Goal: Entertainment & Leisure: Browse casually

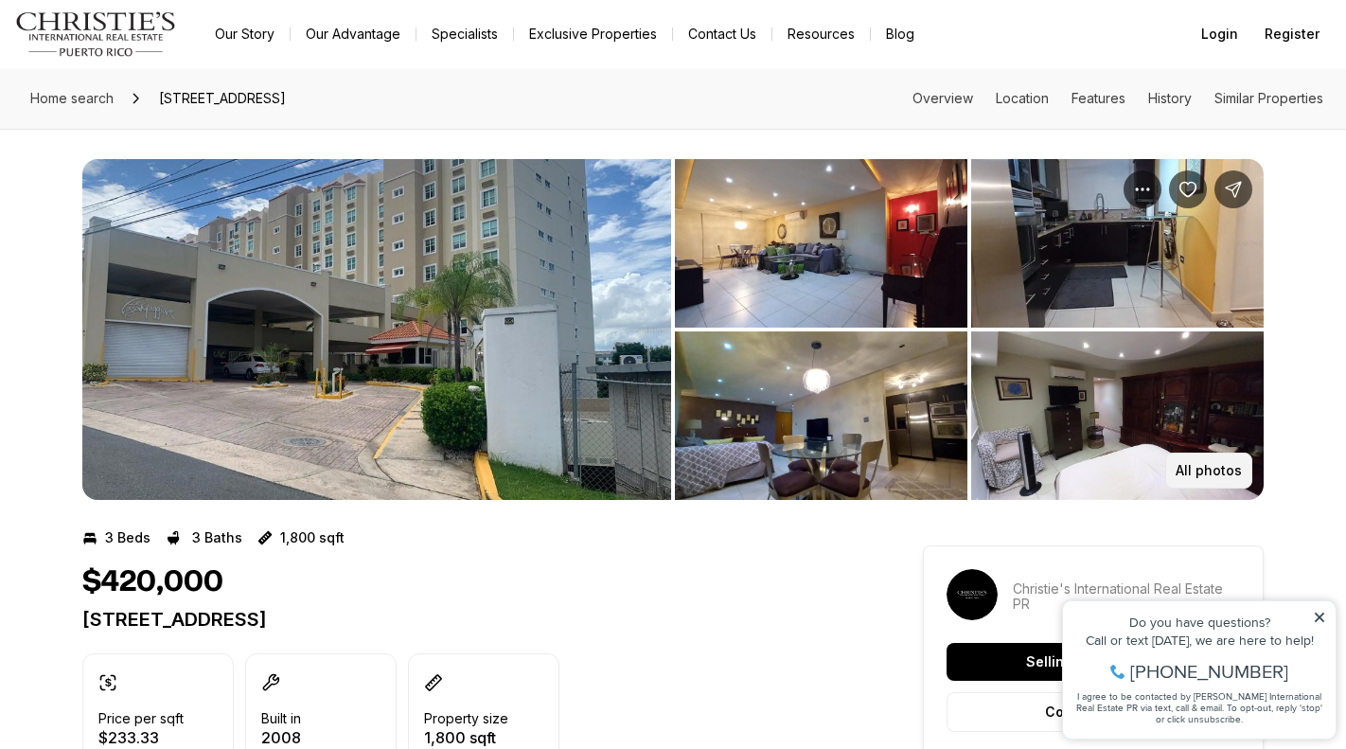
click at [1208, 460] on button "All photos" at bounding box center [1208, 470] width 87 height 36
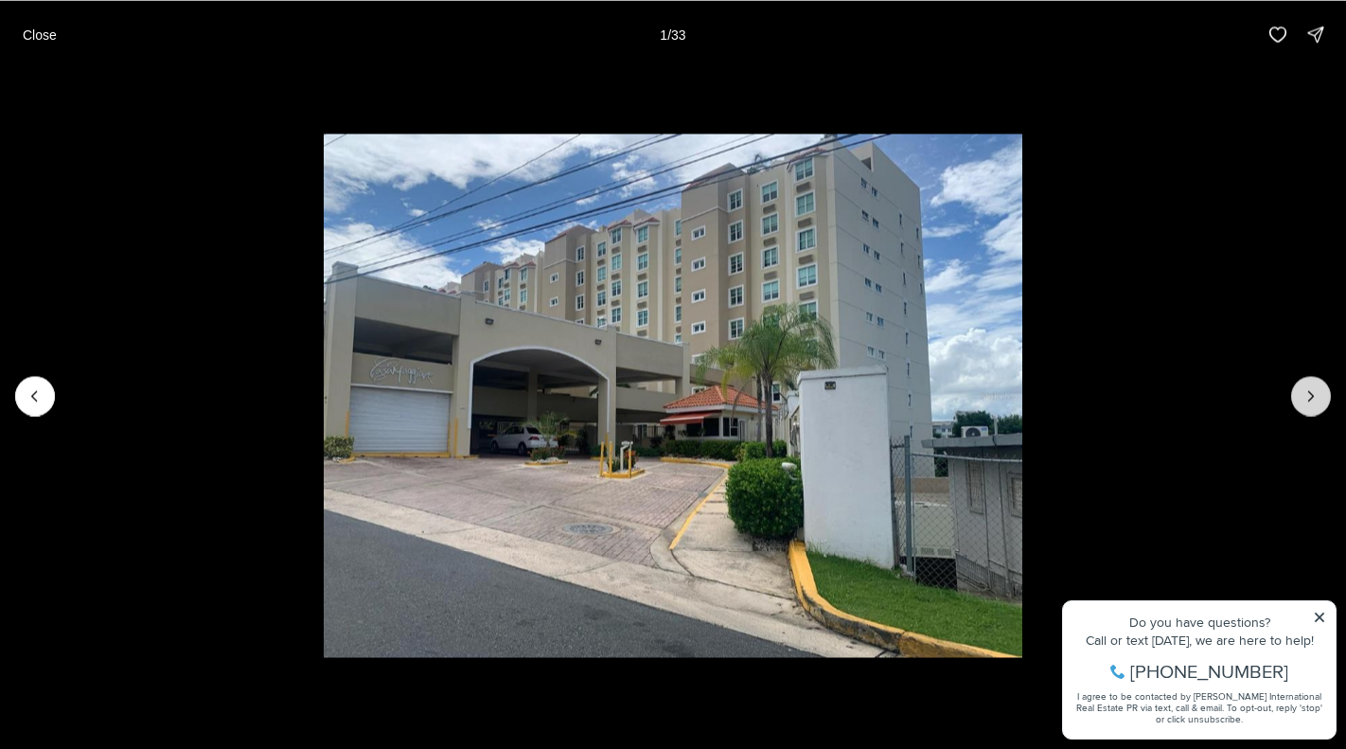
click at [1319, 389] on icon "Next slide" at bounding box center [1311, 395] width 19 height 19
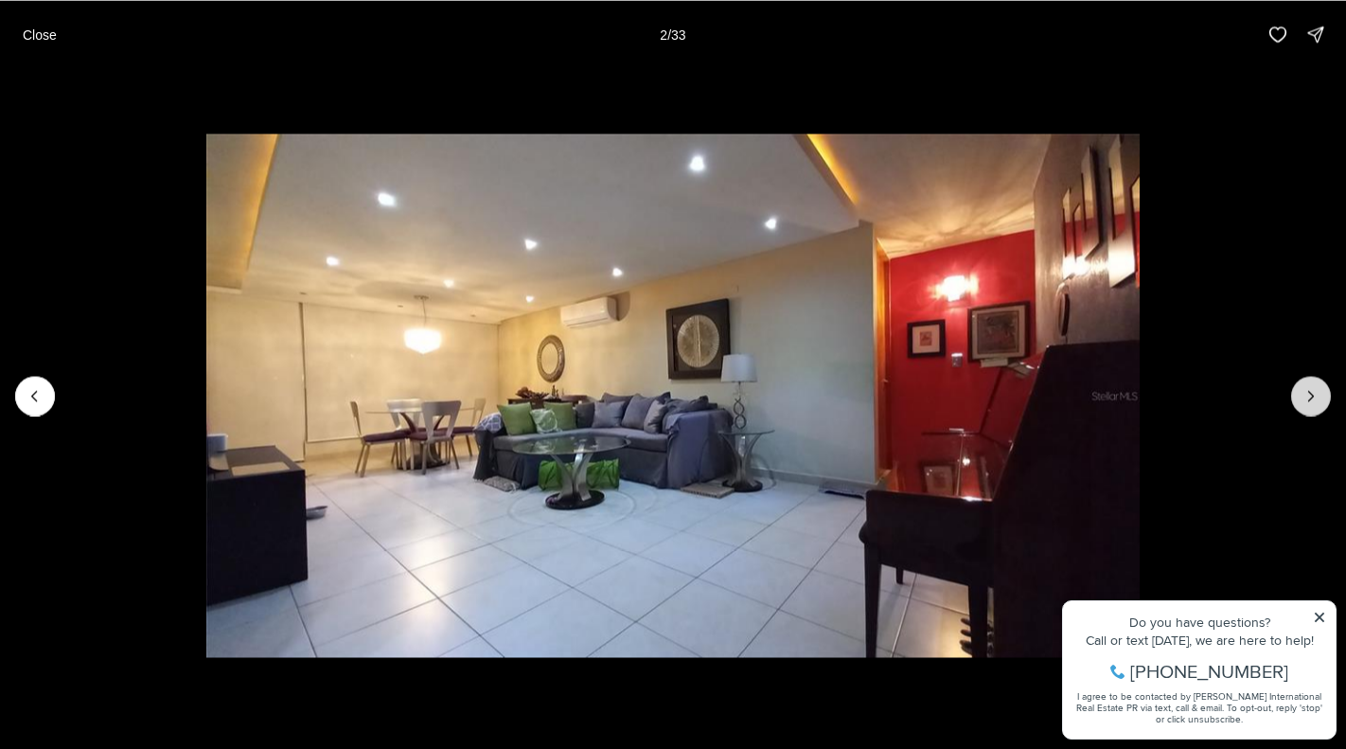
click at [1319, 389] on icon "Next slide" at bounding box center [1311, 395] width 19 height 19
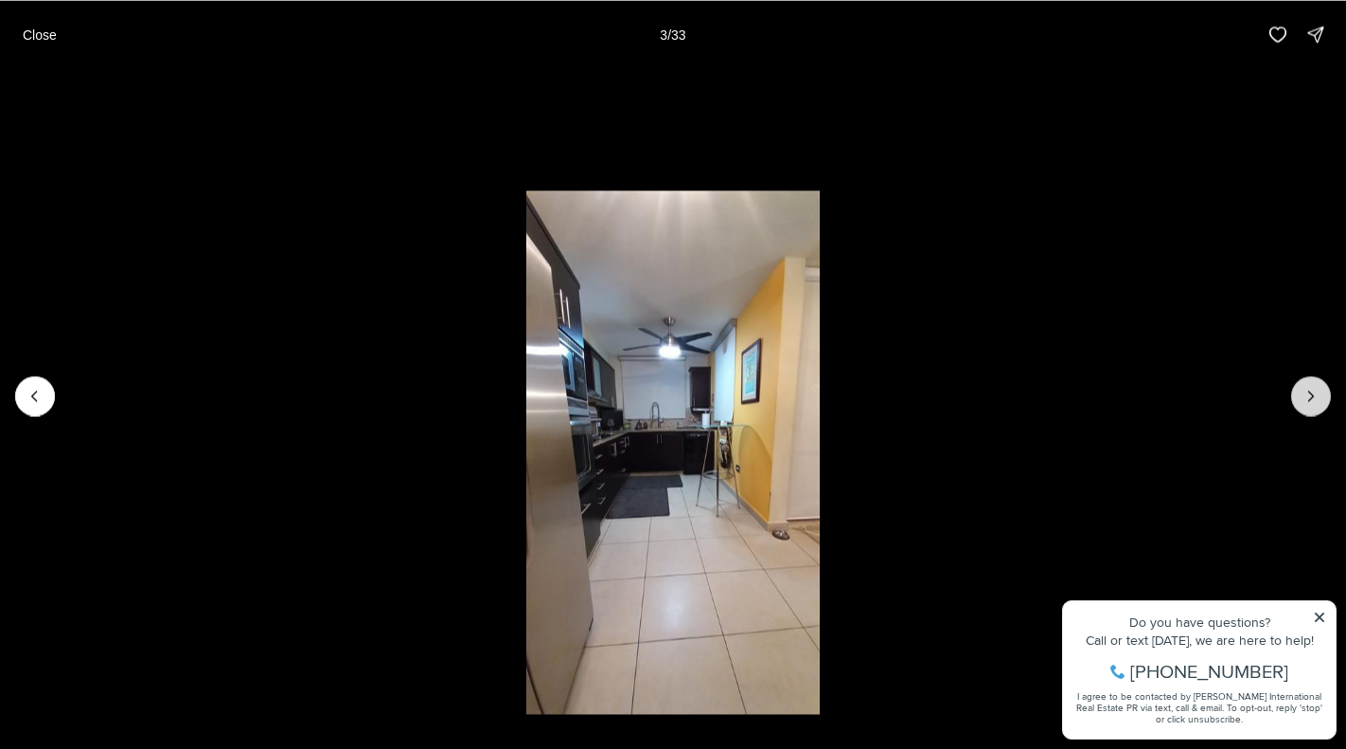
click at [1319, 389] on icon "Next slide" at bounding box center [1311, 395] width 19 height 19
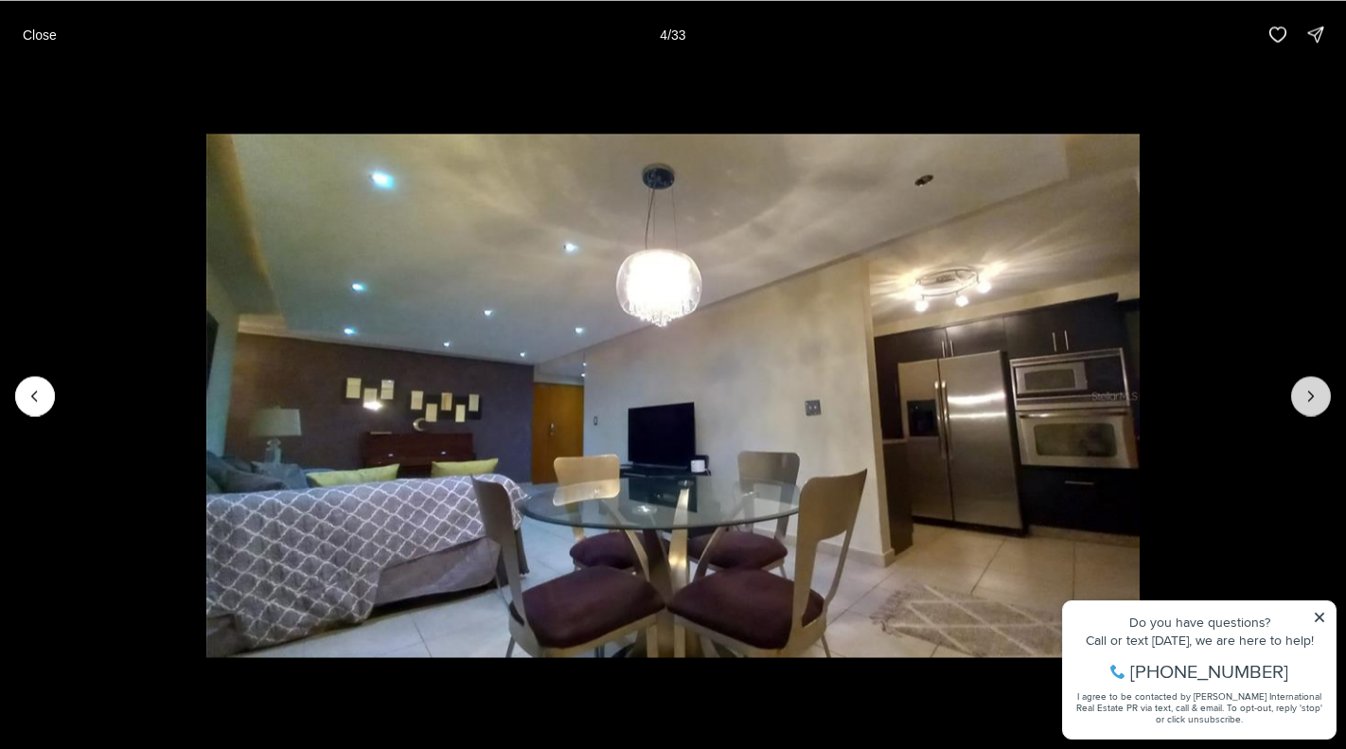
click at [1319, 390] on icon "Next slide" at bounding box center [1311, 395] width 19 height 19
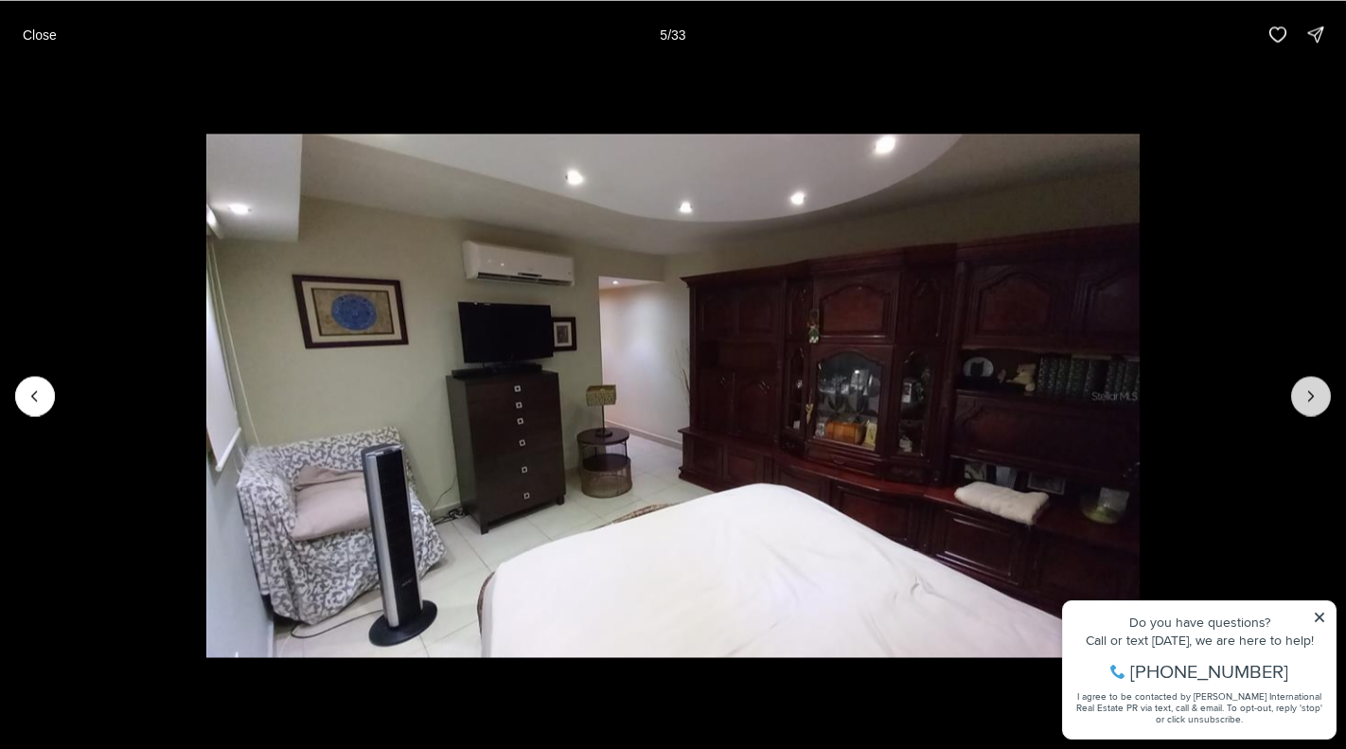
click at [1319, 390] on icon "Next slide" at bounding box center [1311, 395] width 19 height 19
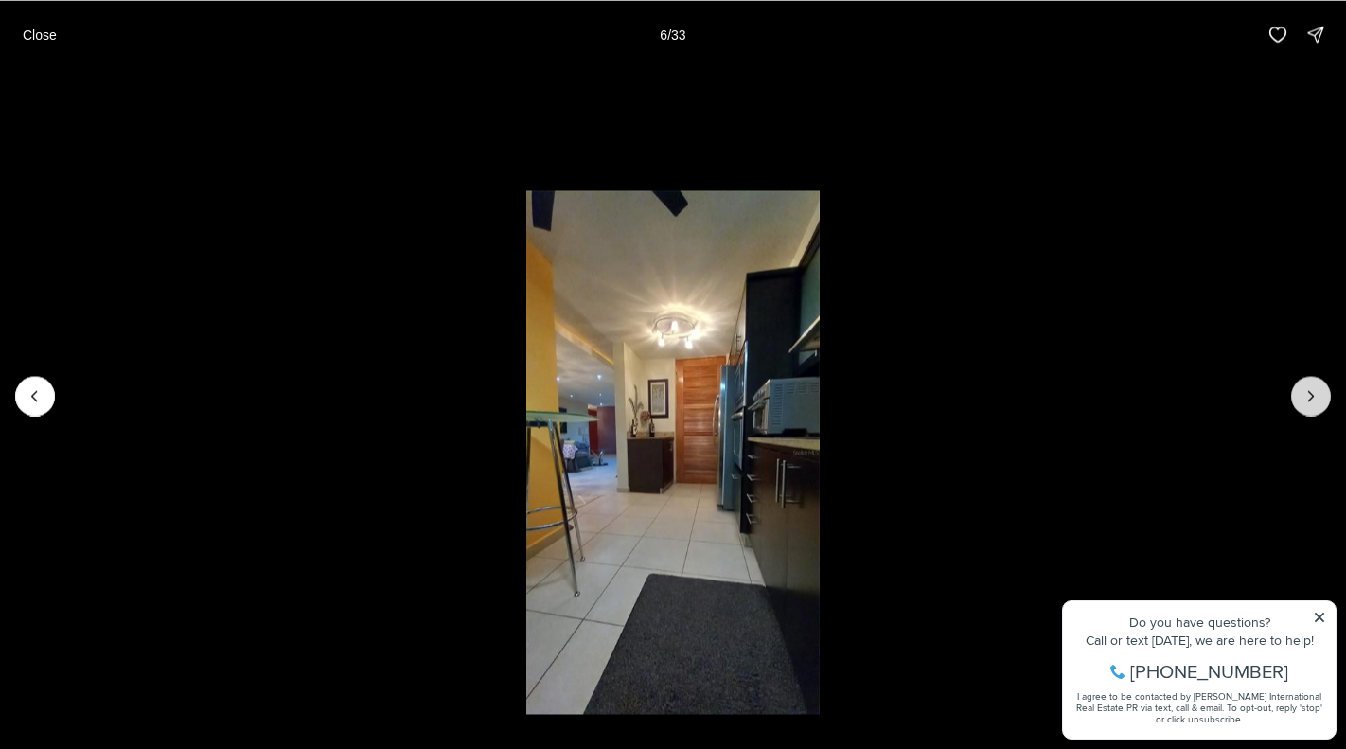
click at [1319, 390] on icon "Next slide" at bounding box center [1311, 395] width 19 height 19
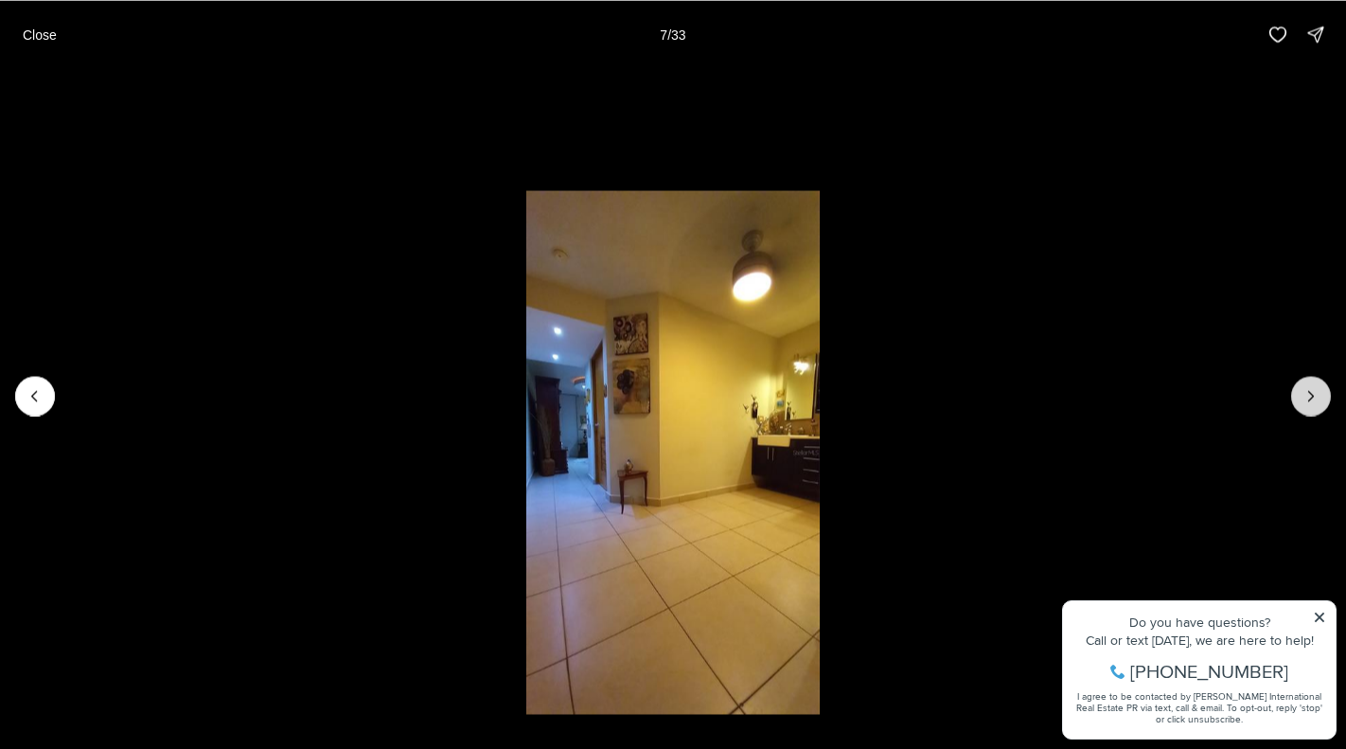
click at [1319, 390] on icon "Next slide" at bounding box center [1311, 395] width 19 height 19
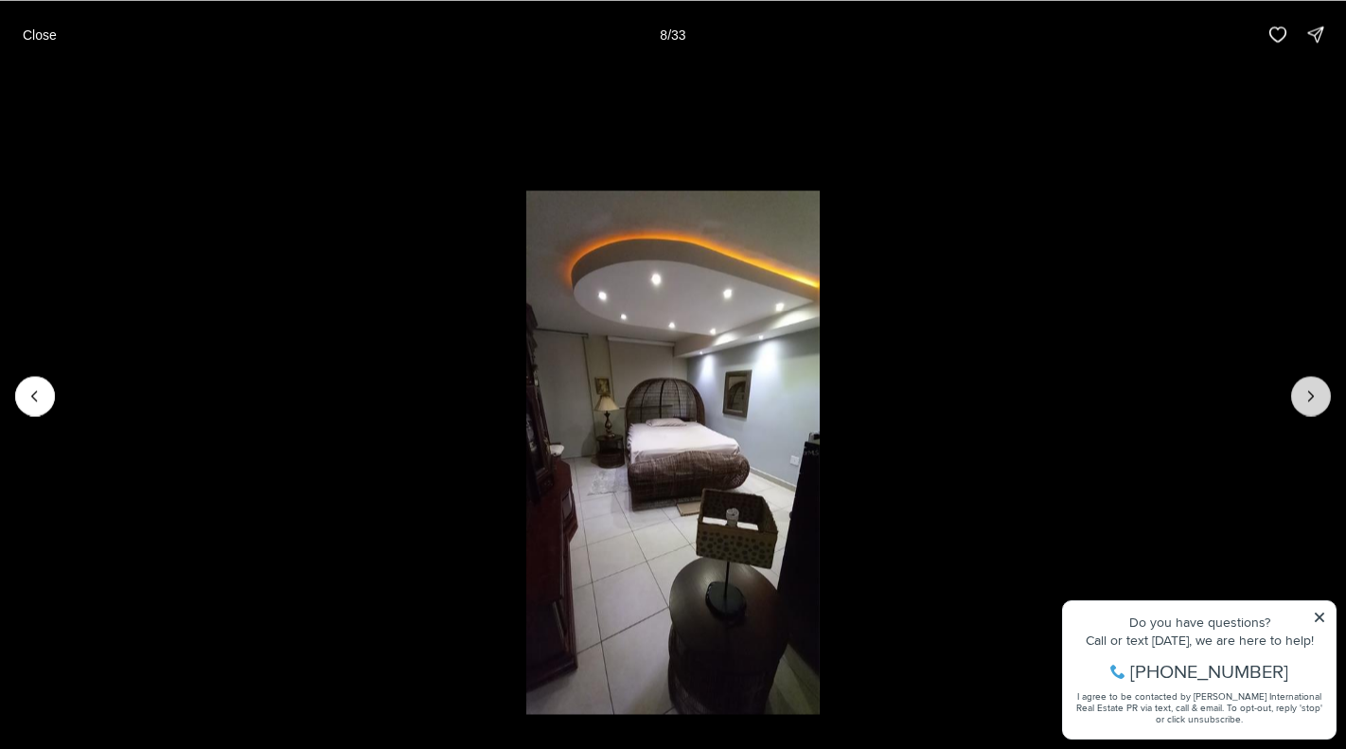
click at [1319, 390] on icon "Next slide" at bounding box center [1311, 395] width 19 height 19
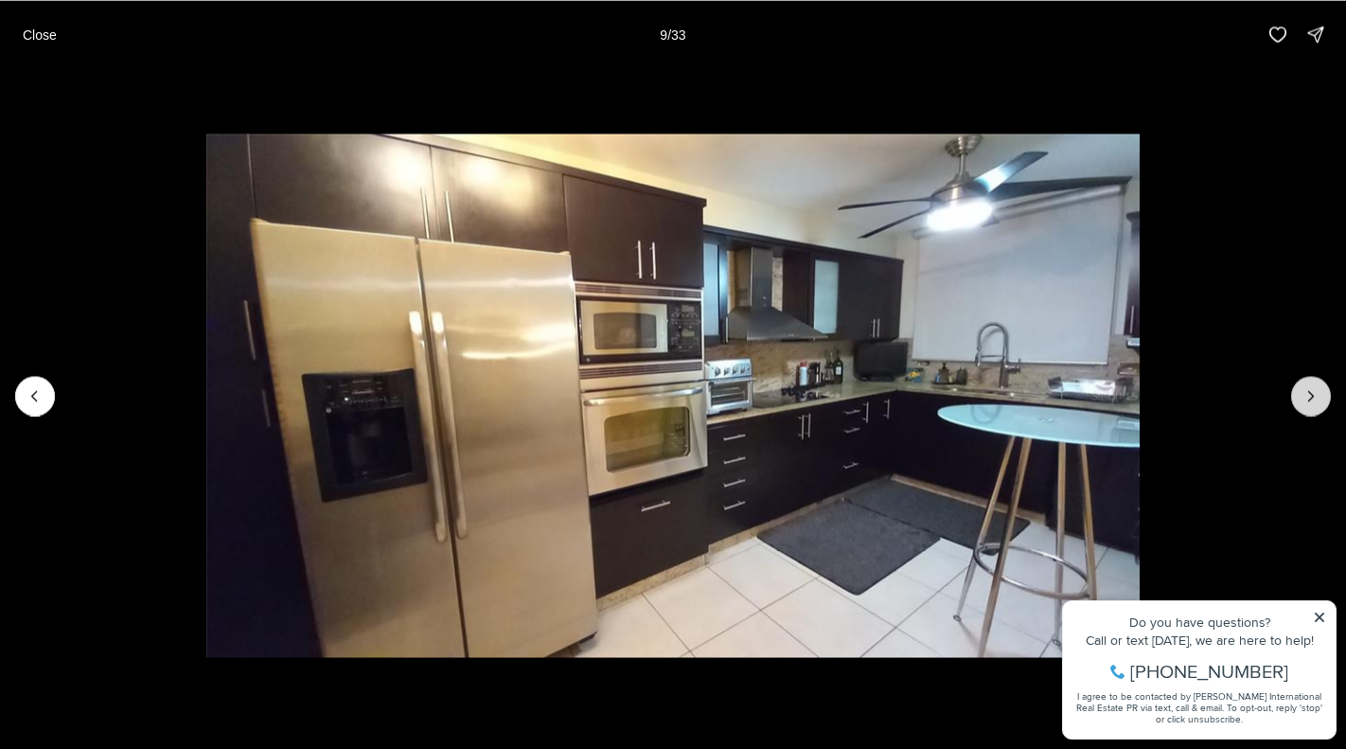
click at [1319, 390] on icon "Next slide" at bounding box center [1311, 395] width 19 height 19
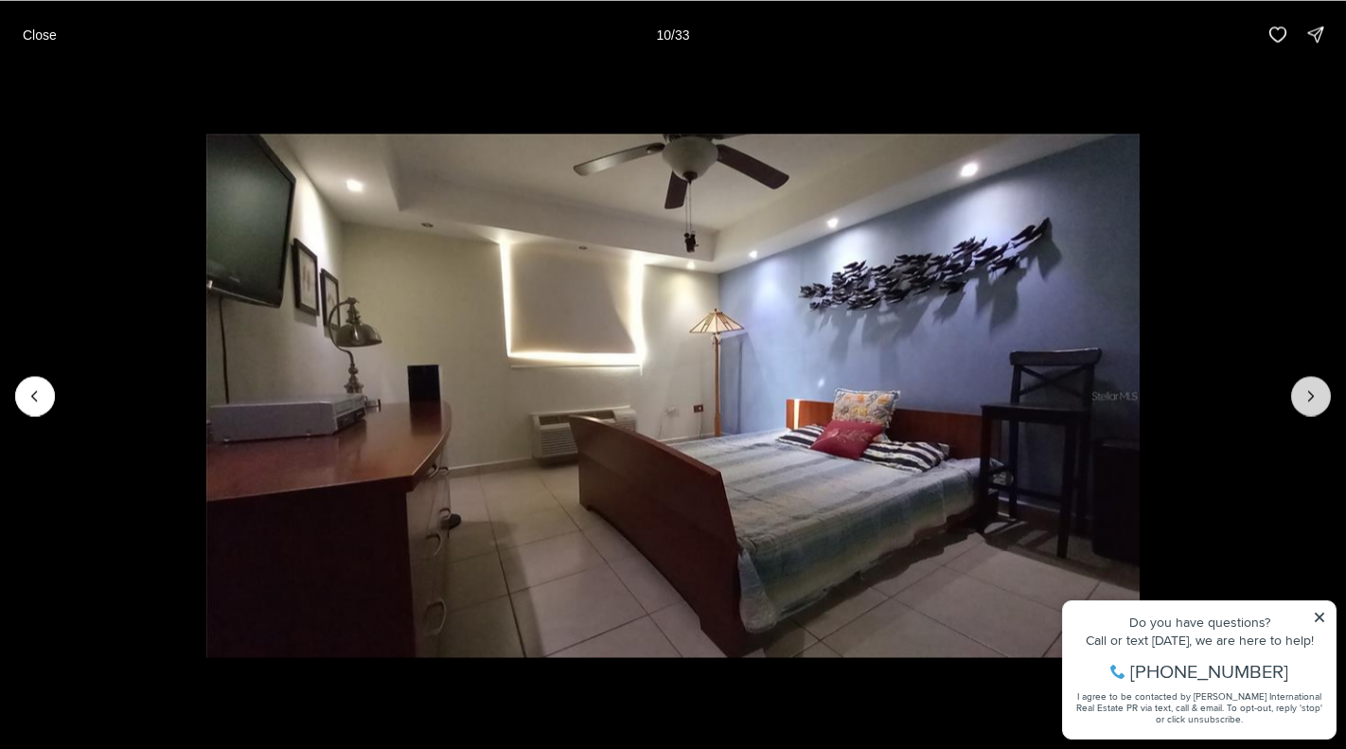
click at [1319, 390] on icon "Next slide" at bounding box center [1311, 395] width 19 height 19
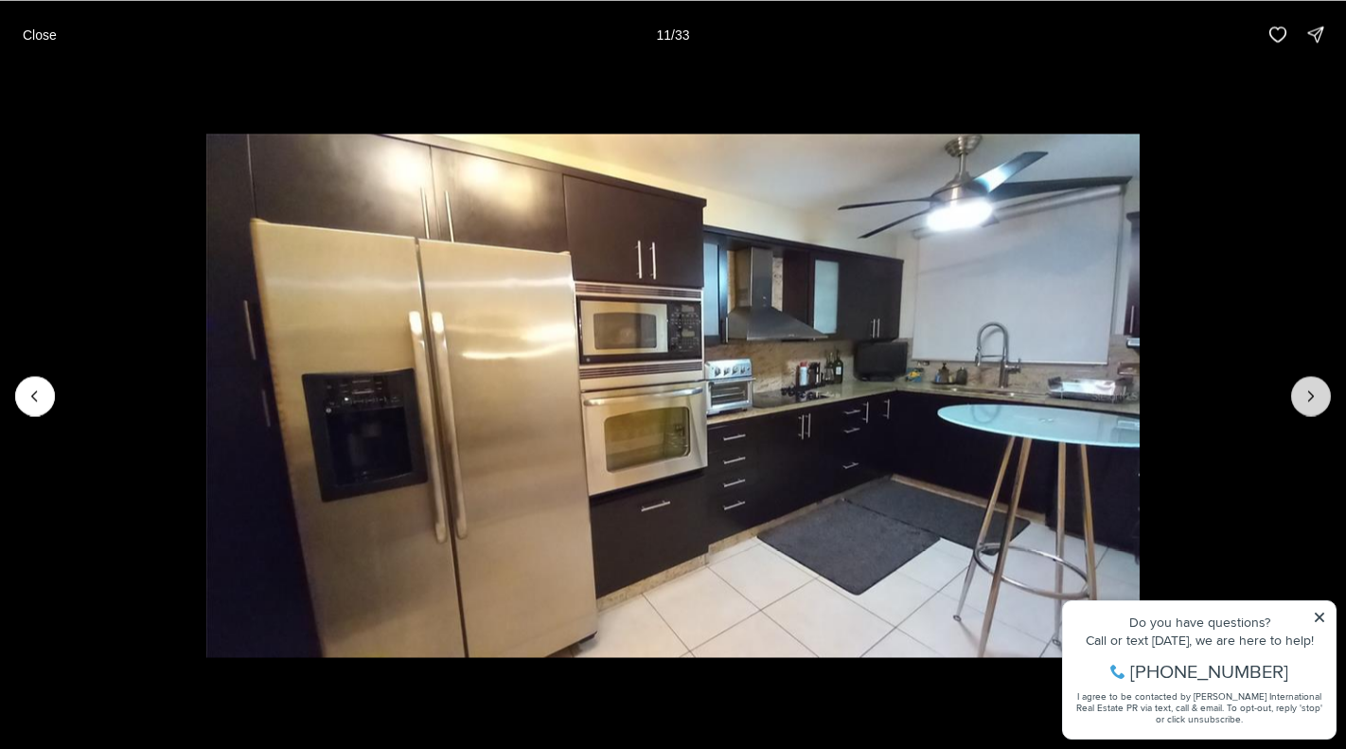
click at [1318, 393] on icon "Next slide" at bounding box center [1311, 395] width 19 height 19
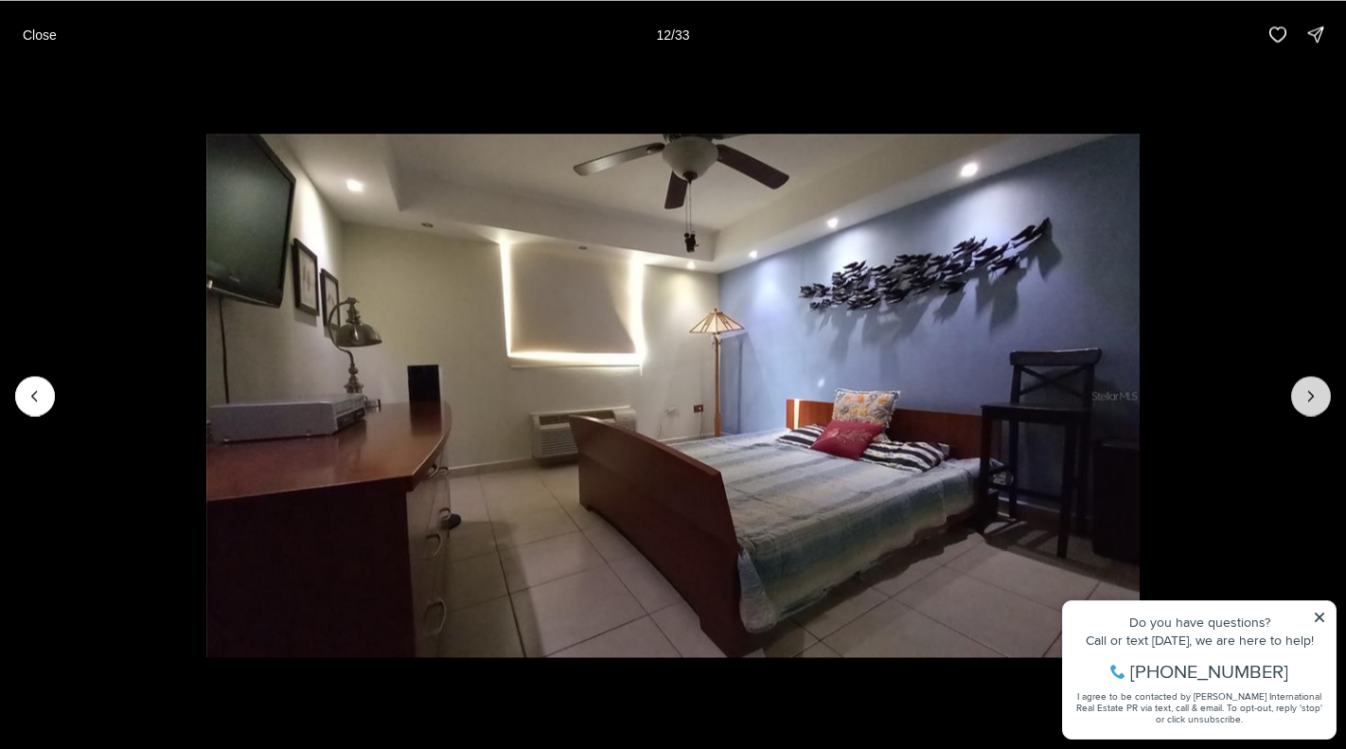
click at [1318, 393] on icon "Next slide" at bounding box center [1311, 395] width 19 height 19
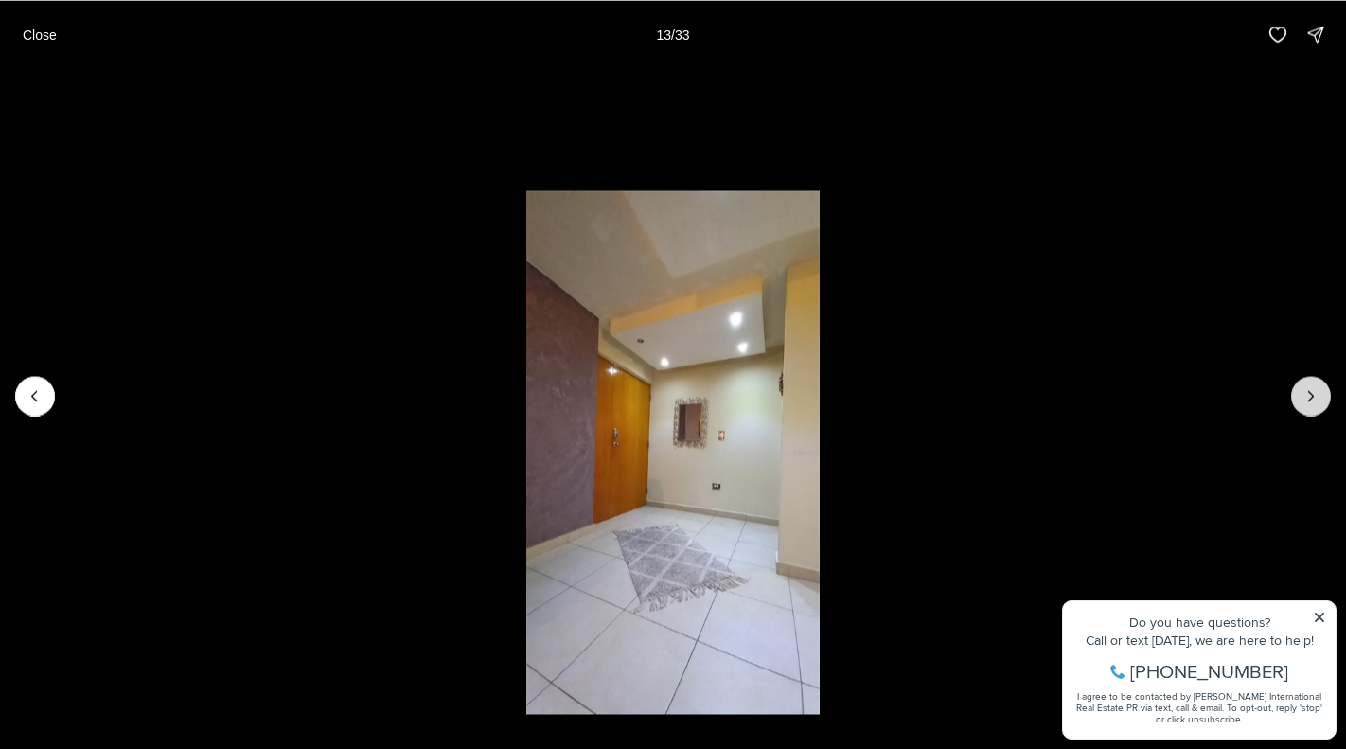
click at [1318, 393] on icon "Next slide" at bounding box center [1311, 395] width 19 height 19
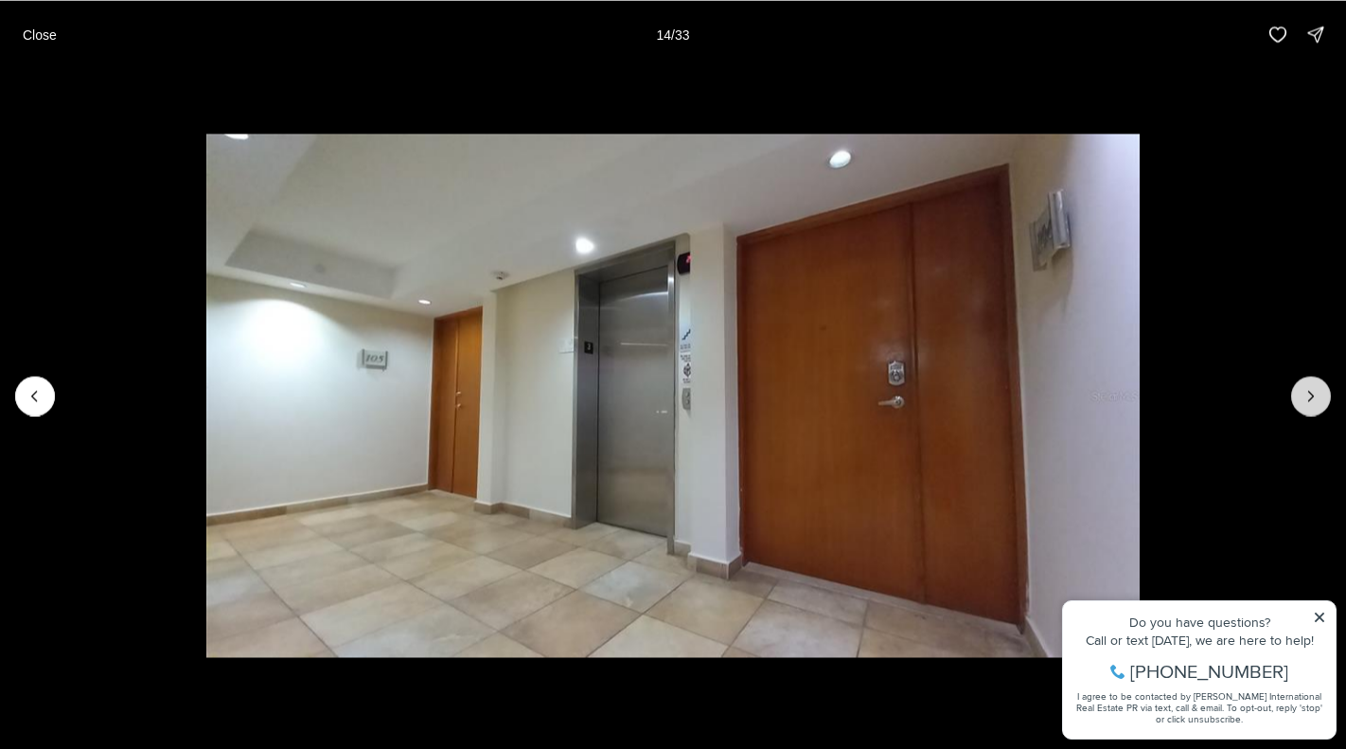
click at [1318, 393] on icon "Next slide" at bounding box center [1311, 395] width 19 height 19
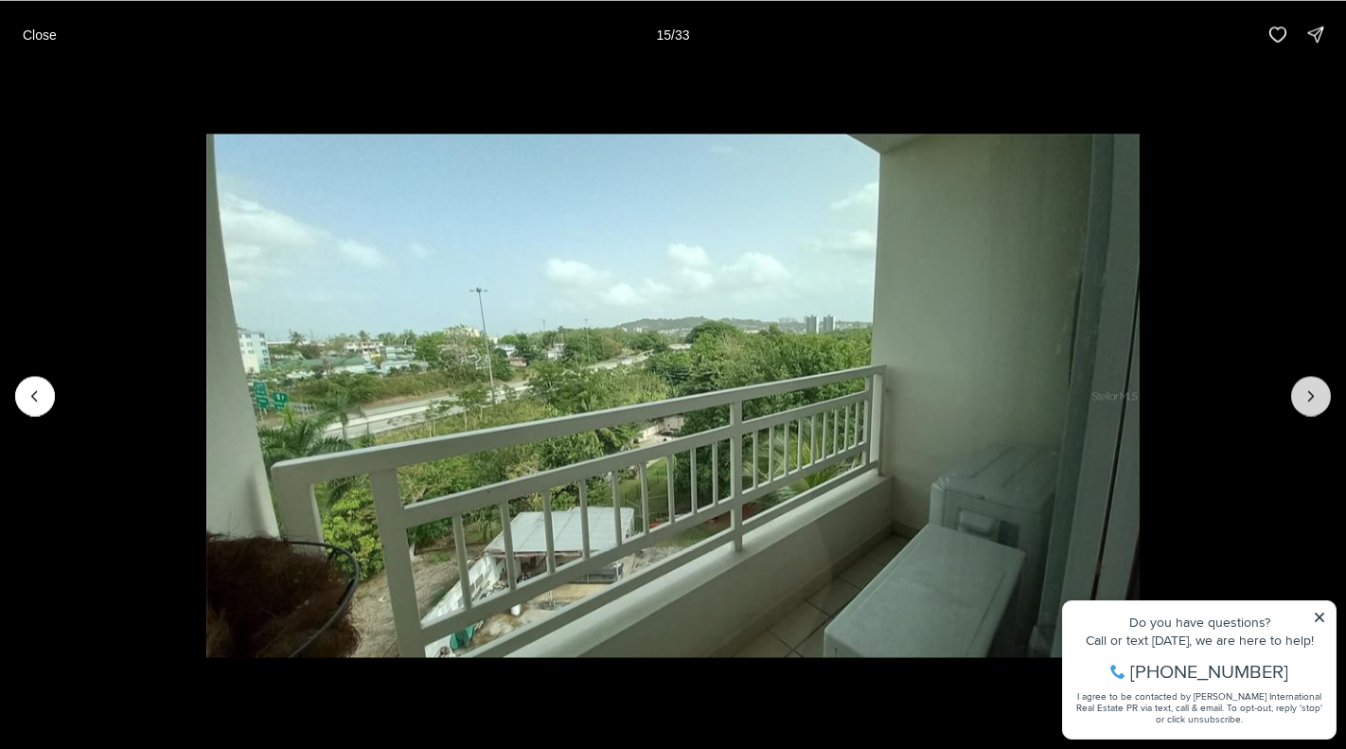
click at [1318, 393] on icon "Next slide" at bounding box center [1311, 395] width 19 height 19
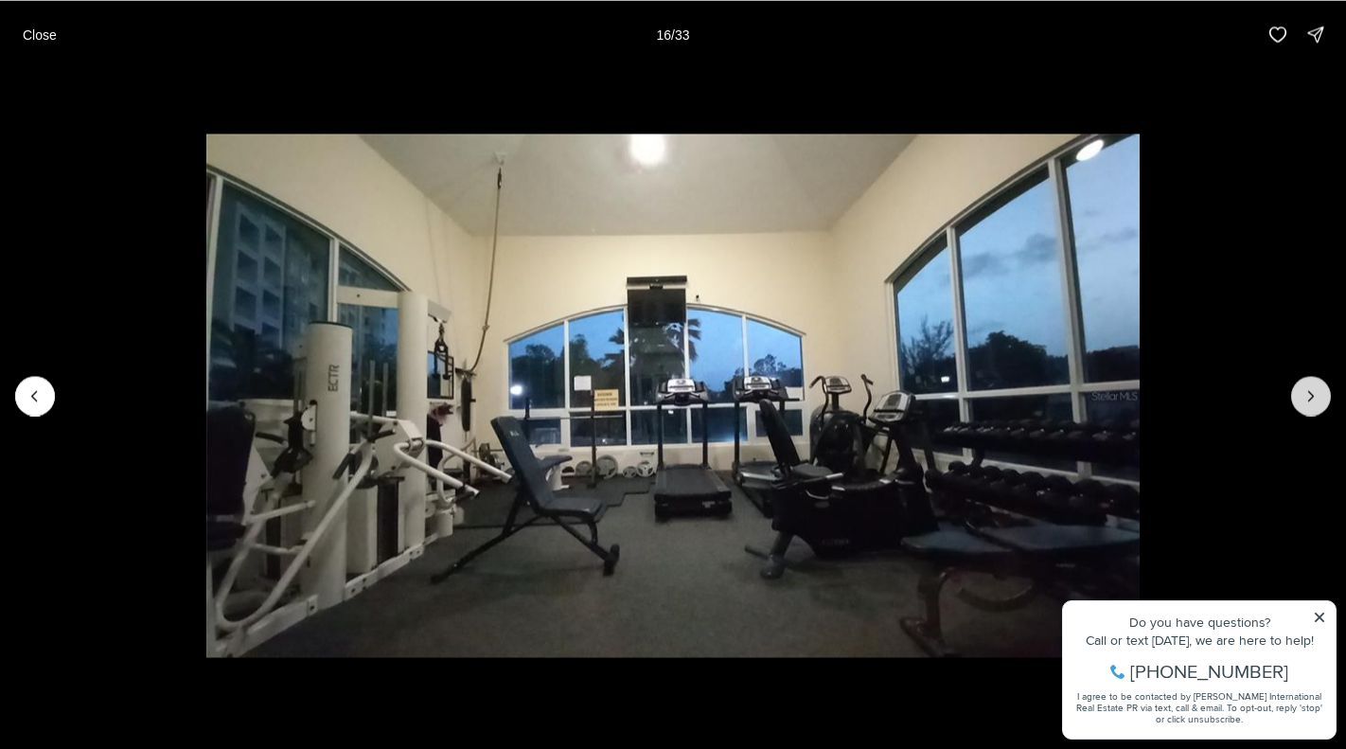
click at [1318, 393] on icon "Next slide" at bounding box center [1311, 395] width 19 height 19
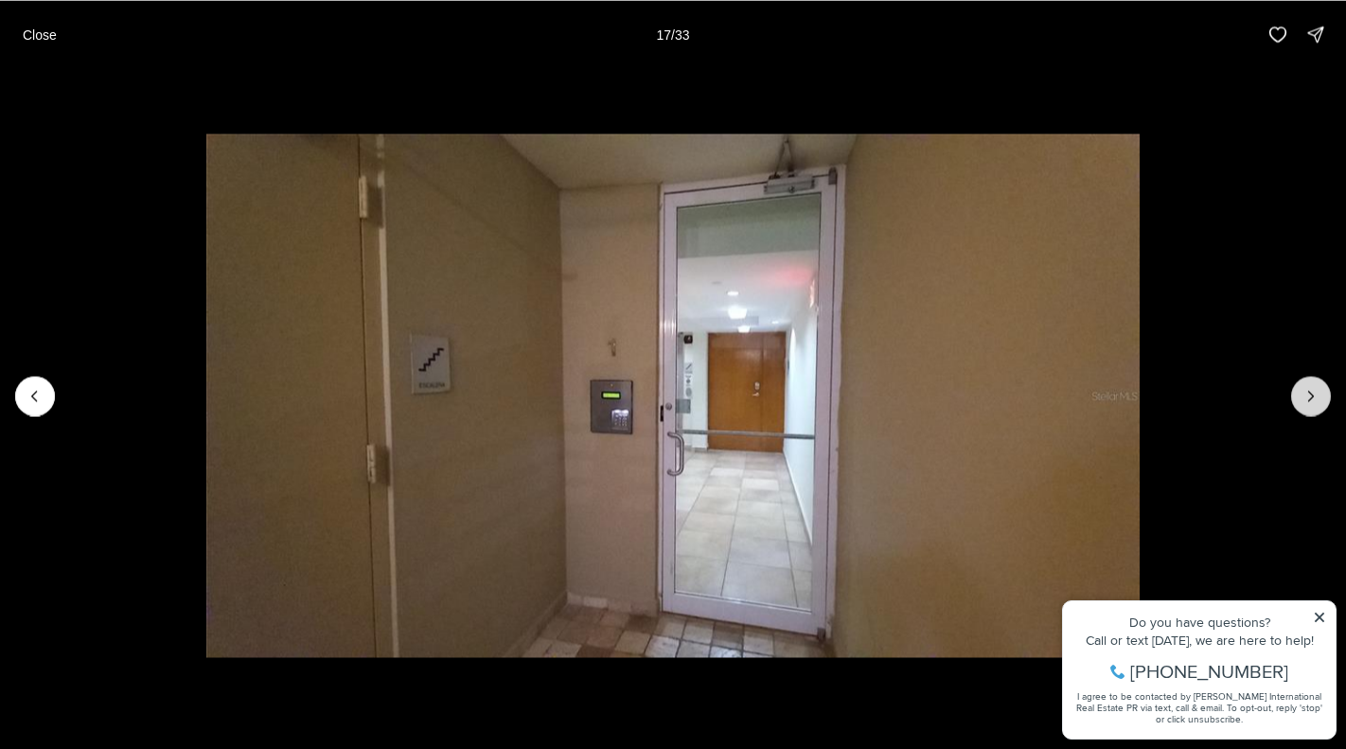
click at [1318, 393] on icon "Next slide" at bounding box center [1311, 395] width 19 height 19
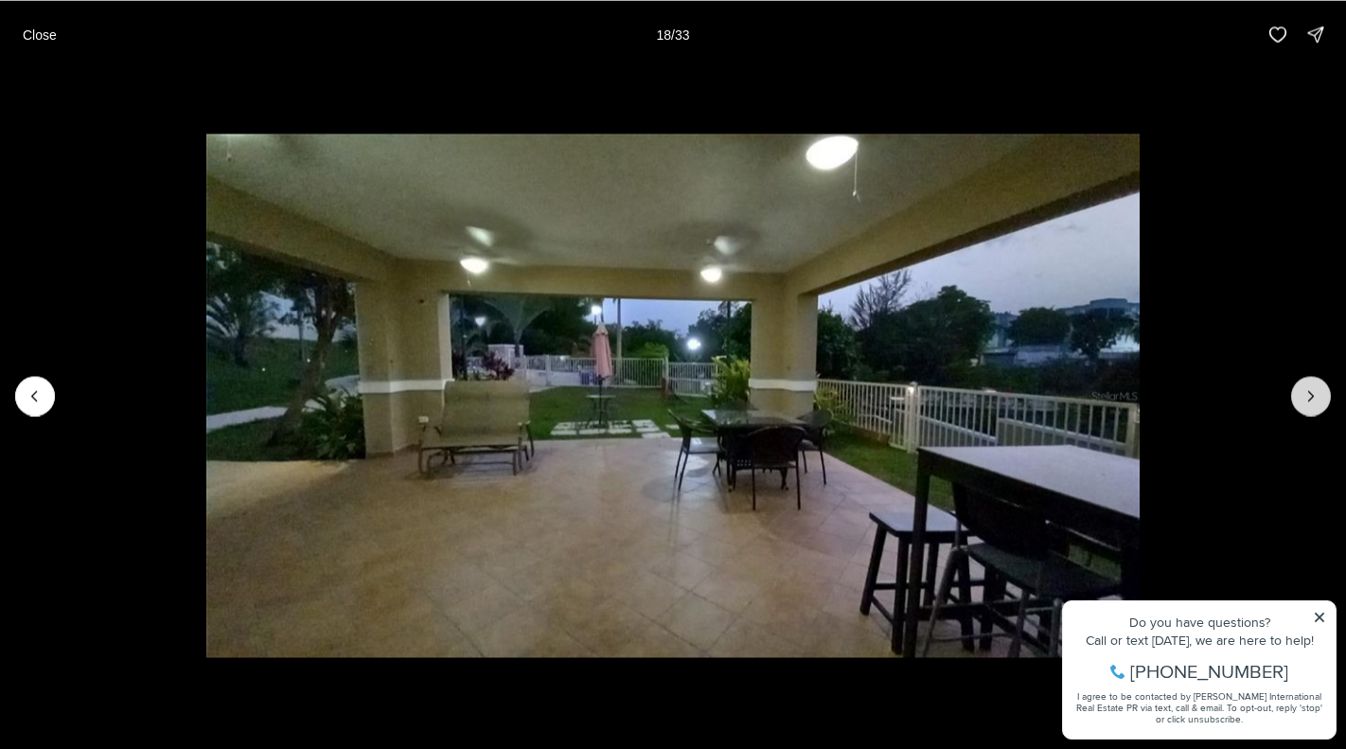
click at [1318, 394] on icon "Next slide" at bounding box center [1311, 395] width 19 height 19
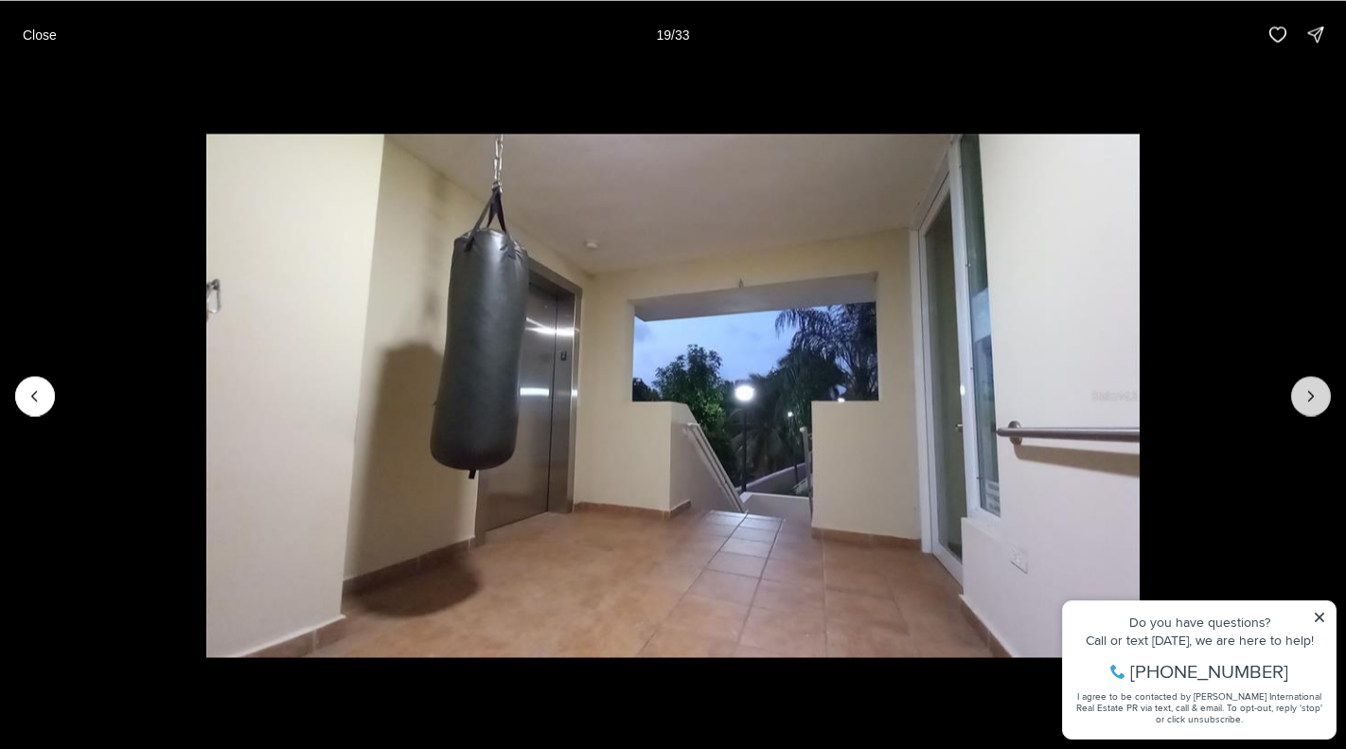
click at [1318, 394] on icon "Next slide" at bounding box center [1311, 395] width 19 height 19
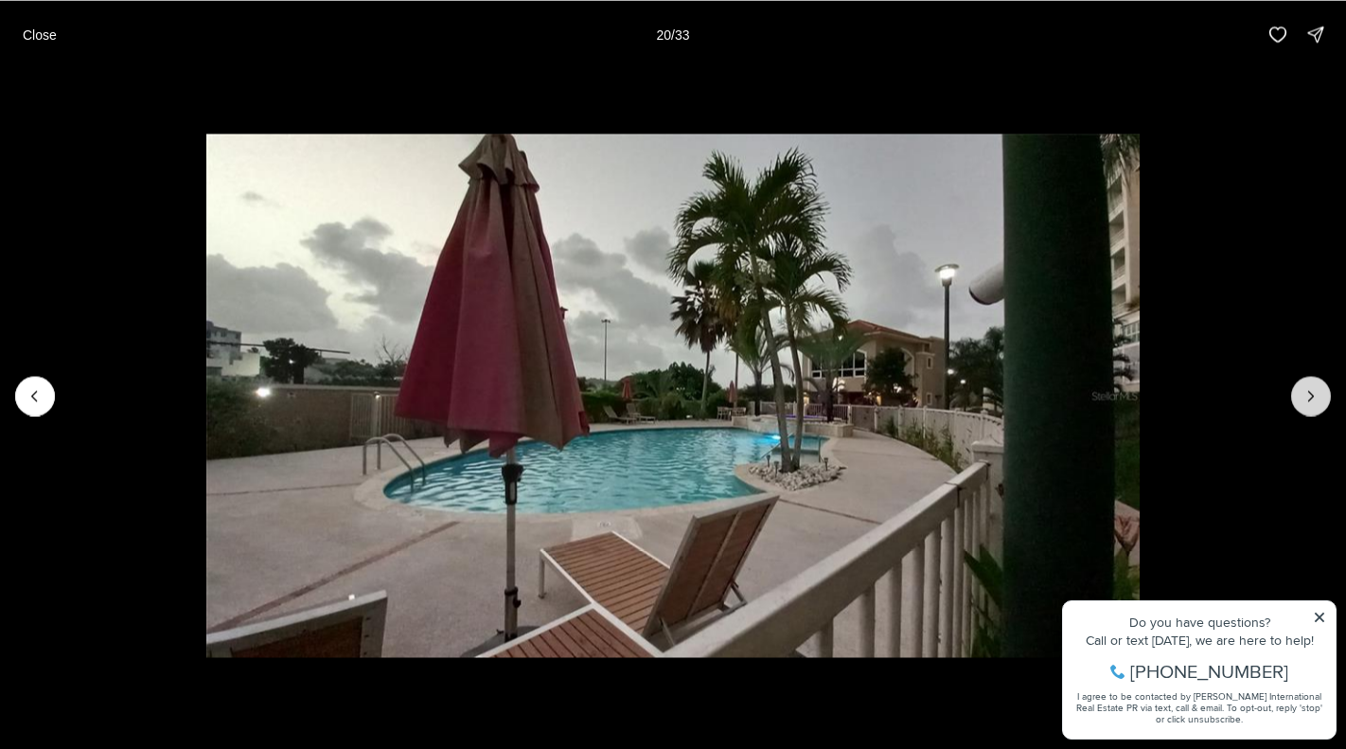
click at [1318, 394] on icon "Next slide" at bounding box center [1311, 395] width 19 height 19
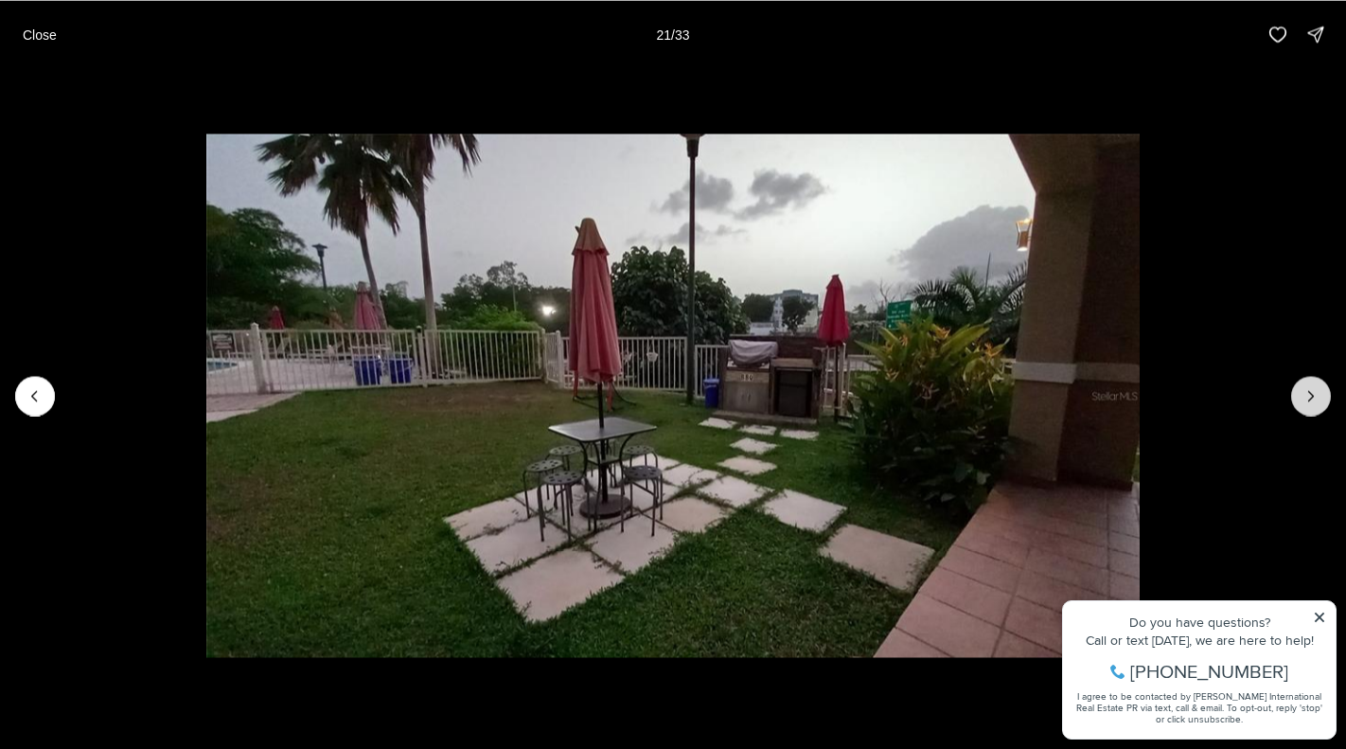
click at [1318, 394] on icon "Next slide" at bounding box center [1311, 395] width 19 height 19
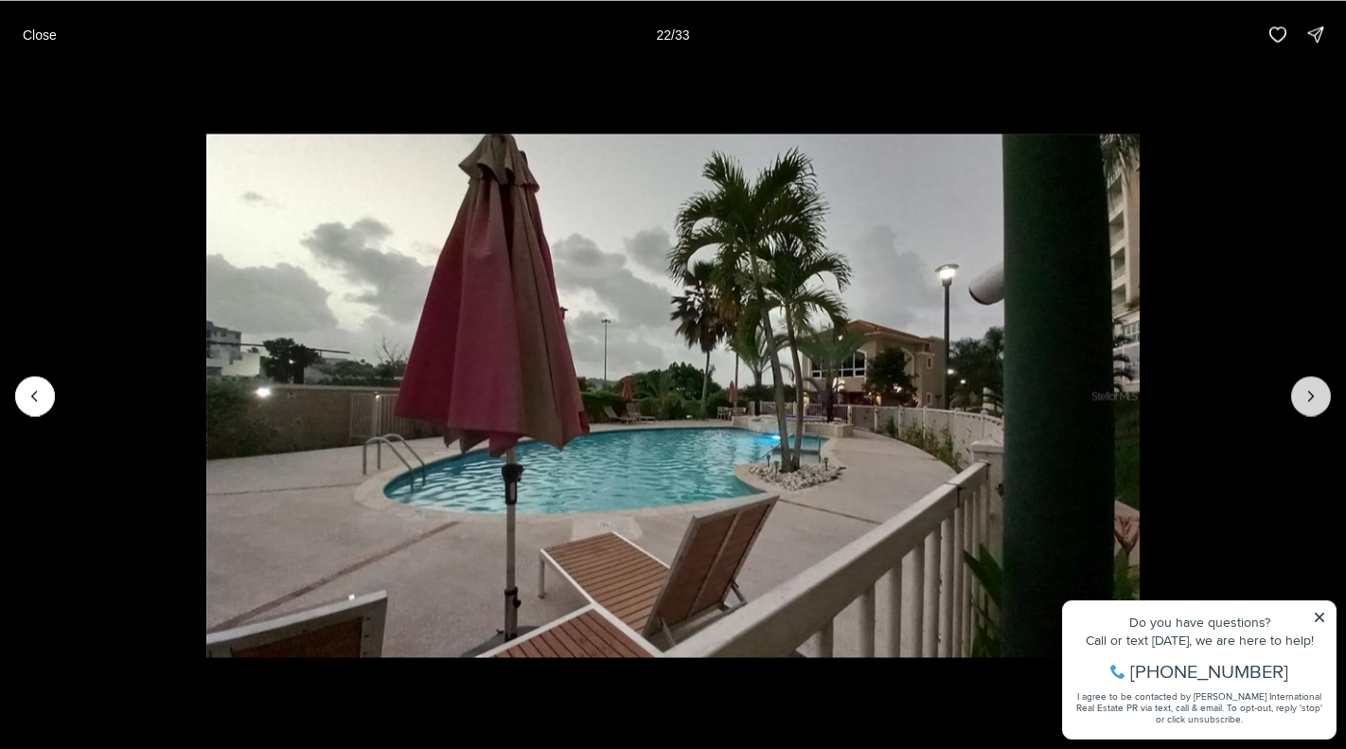
click at [1318, 394] on icon "Next slide" at bounding box center [1311, 395] width 19 height 19
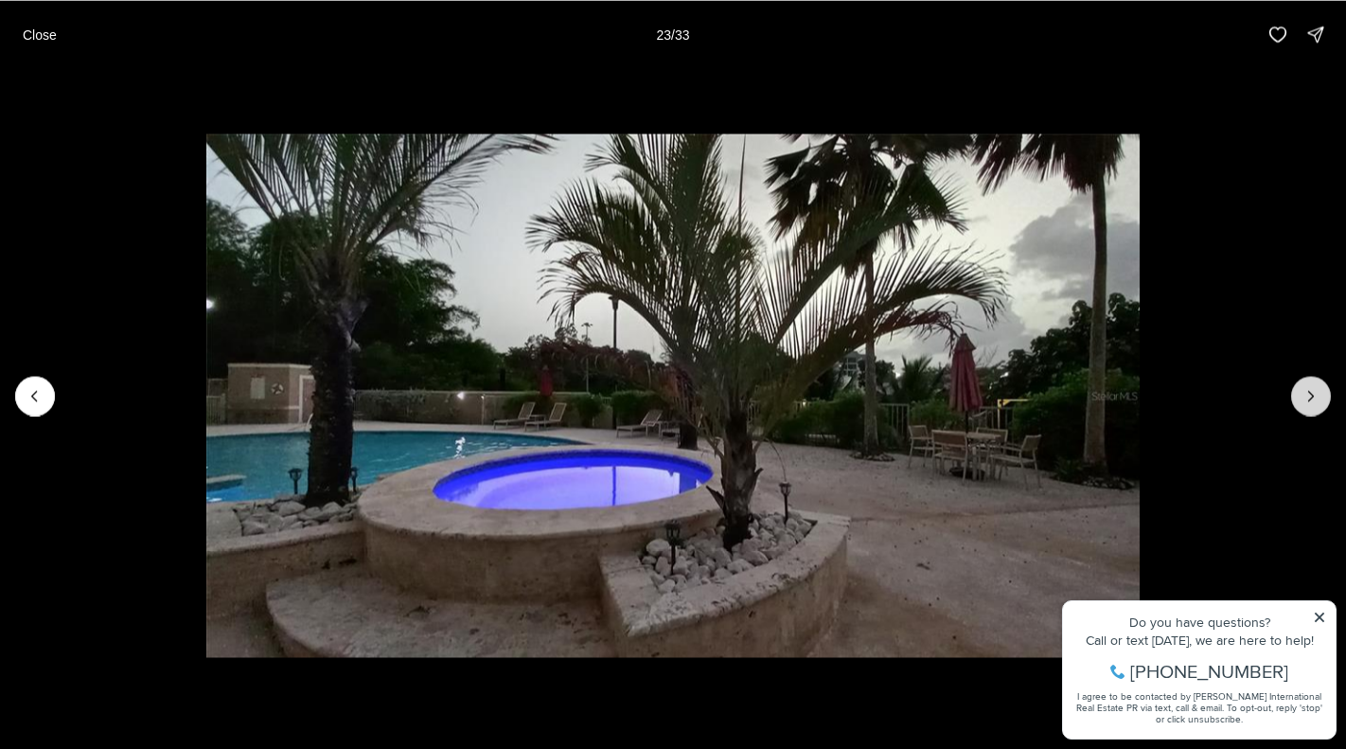
click at [1318, 394] on icon "Next slide" at bounding box center [1311, 395] width 19 height 19
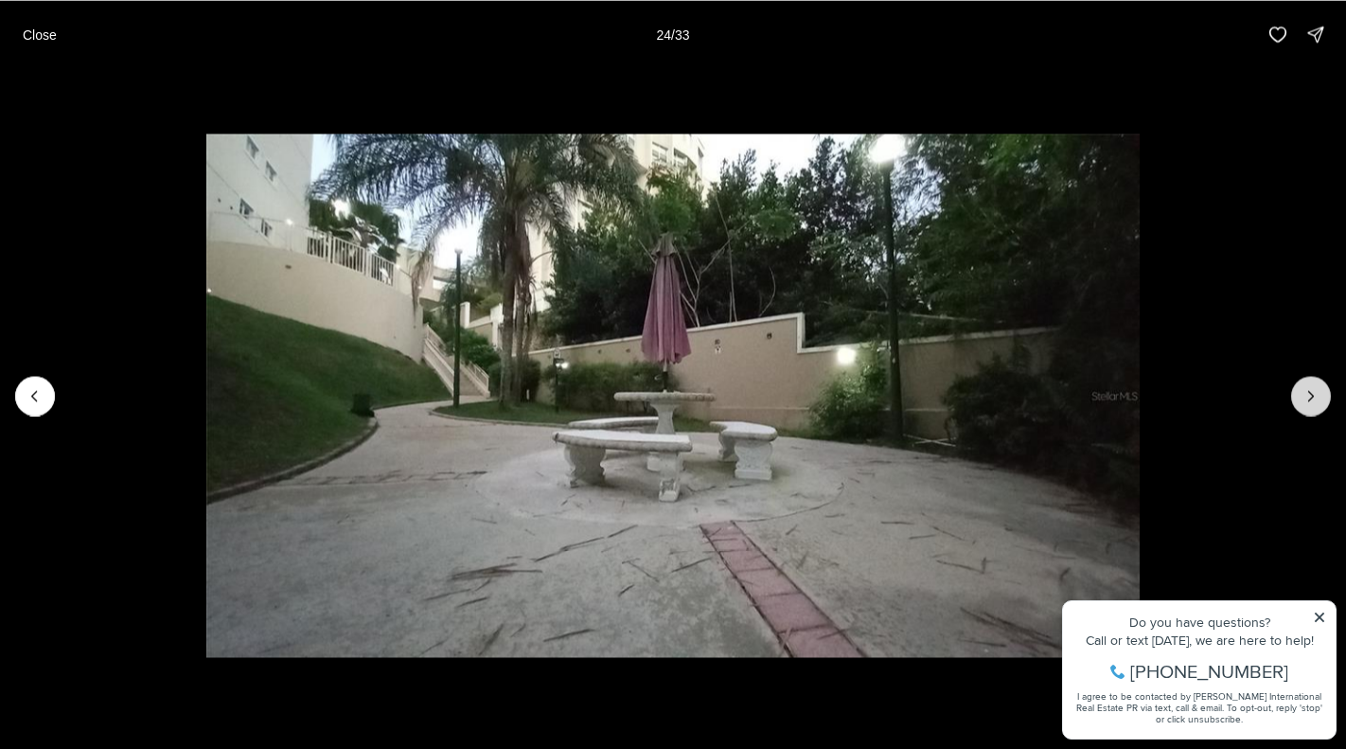
click at [1318, 394] on icon "Next slide" at bounding box center [1311, 395] width 19 height 19
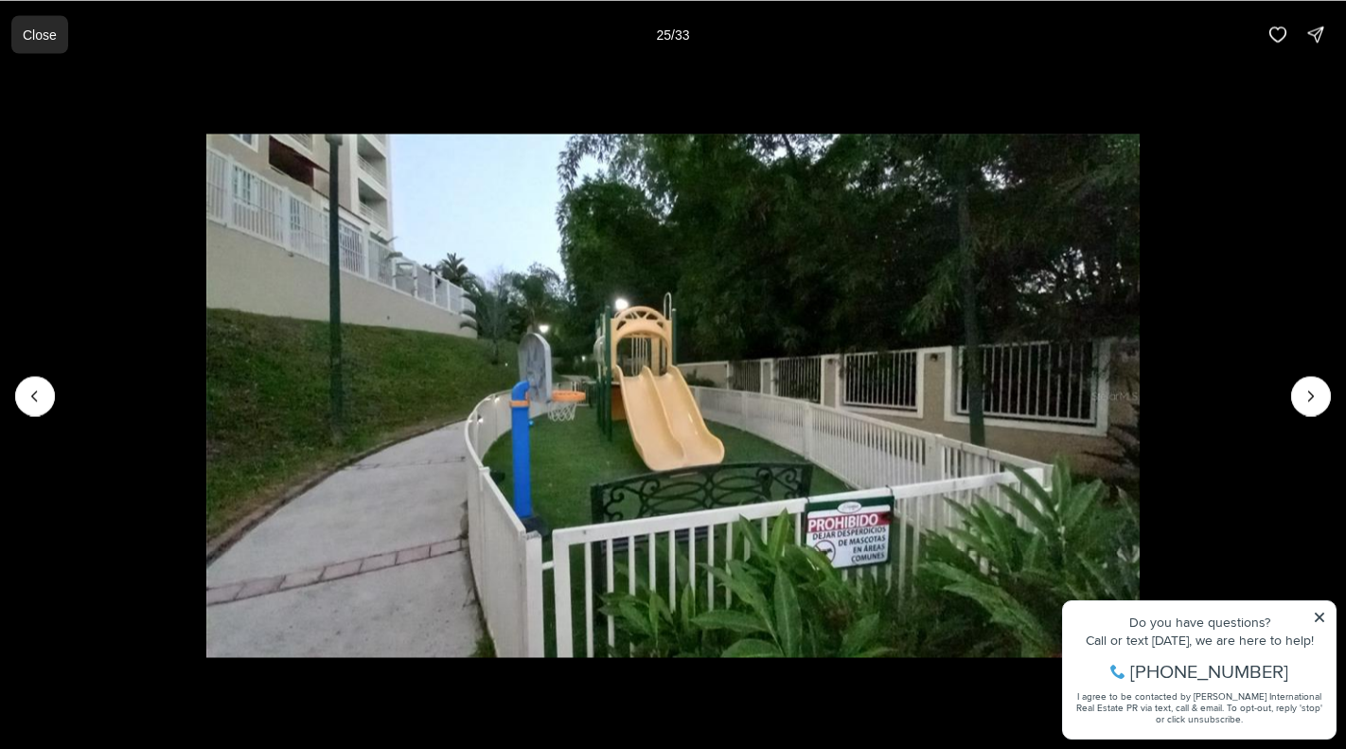
click at [44, 37] on p "Close" at bounding box center [40, 34] width 34 height 15
